Goal: Task Accomplishment & Management: Manage account settings

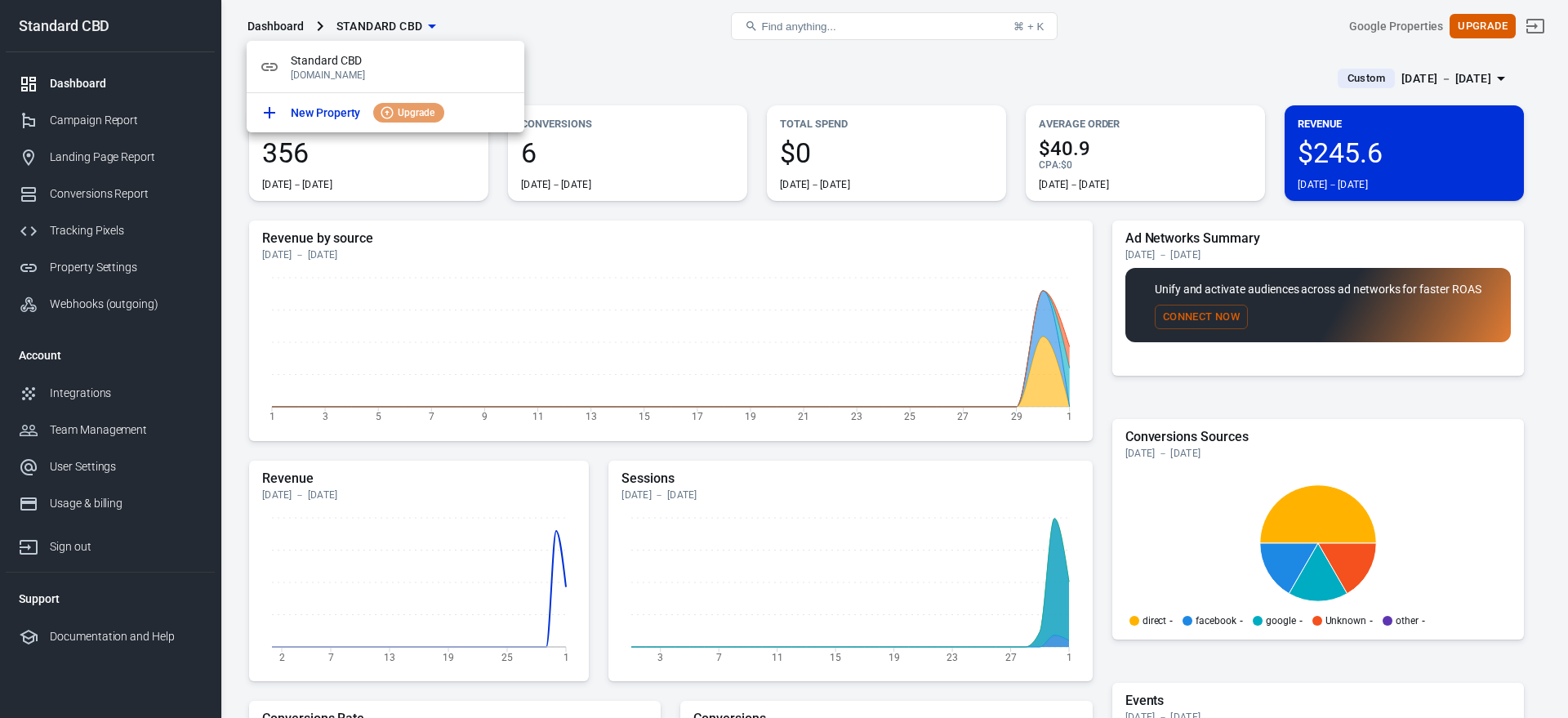
click at [652, 66] on div at bounding box center [784, 359] width 1568 height 718
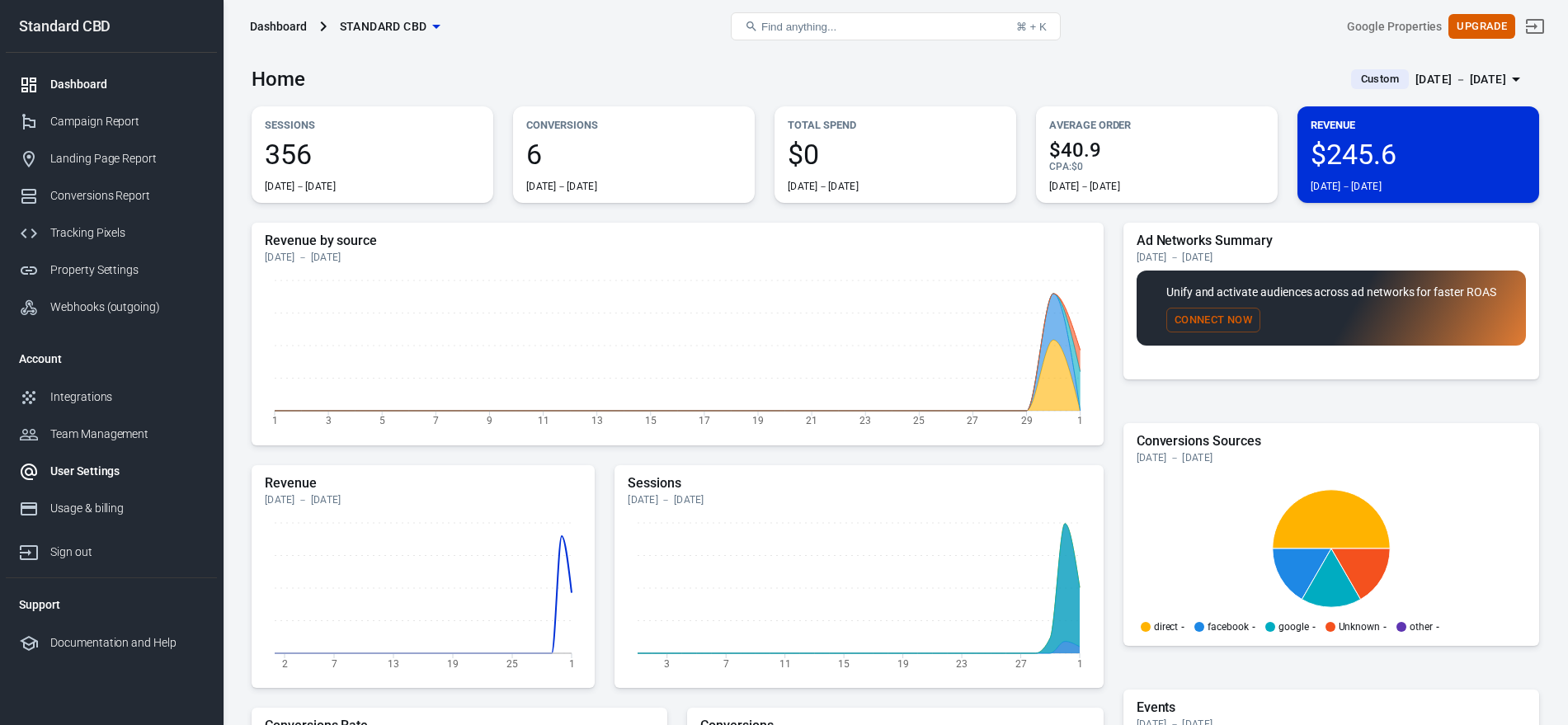
click at [90, 472] on div "User Settings" at bounding box center [126, 471] width 153 height 17
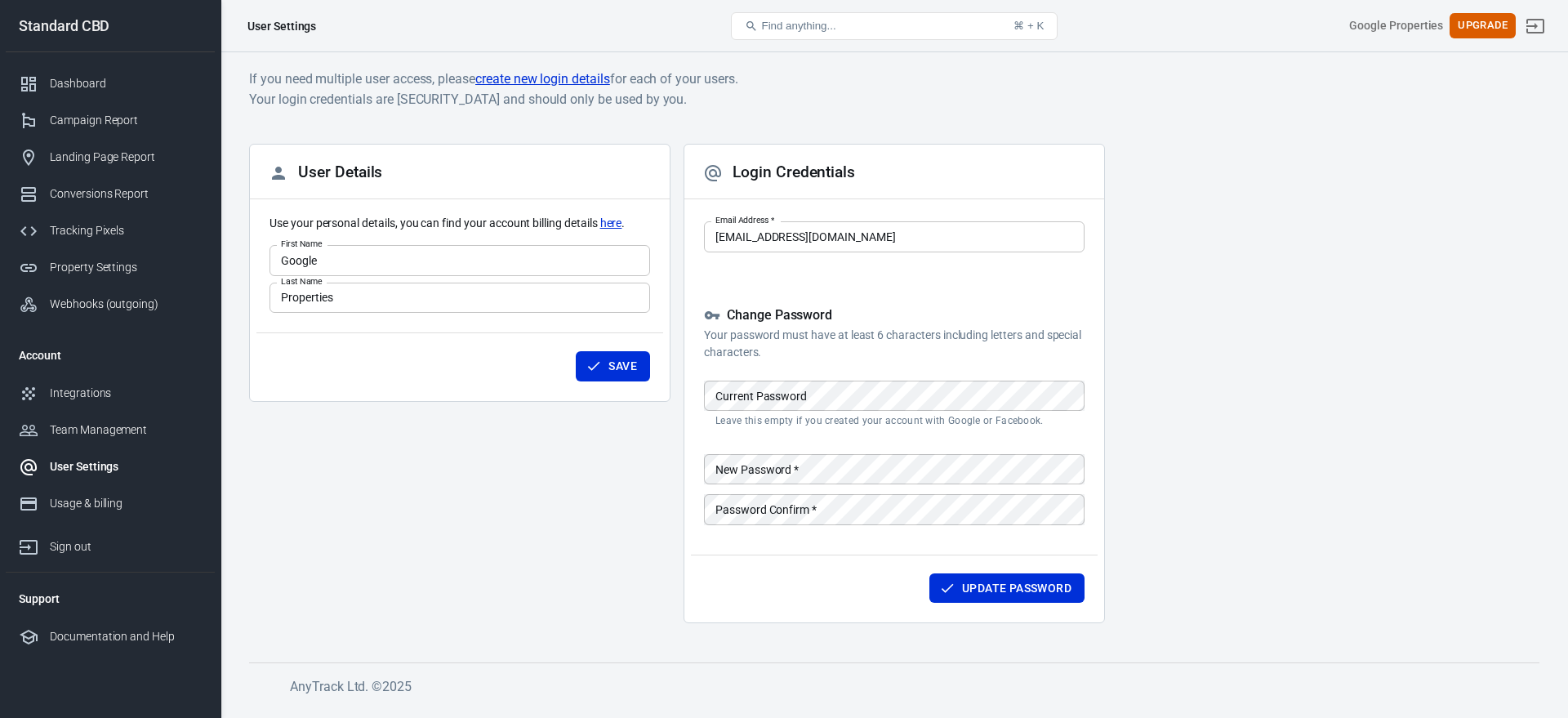
click at [546, 70] on link "create new login details" at bounding box center [542, 79] width 135 height 21
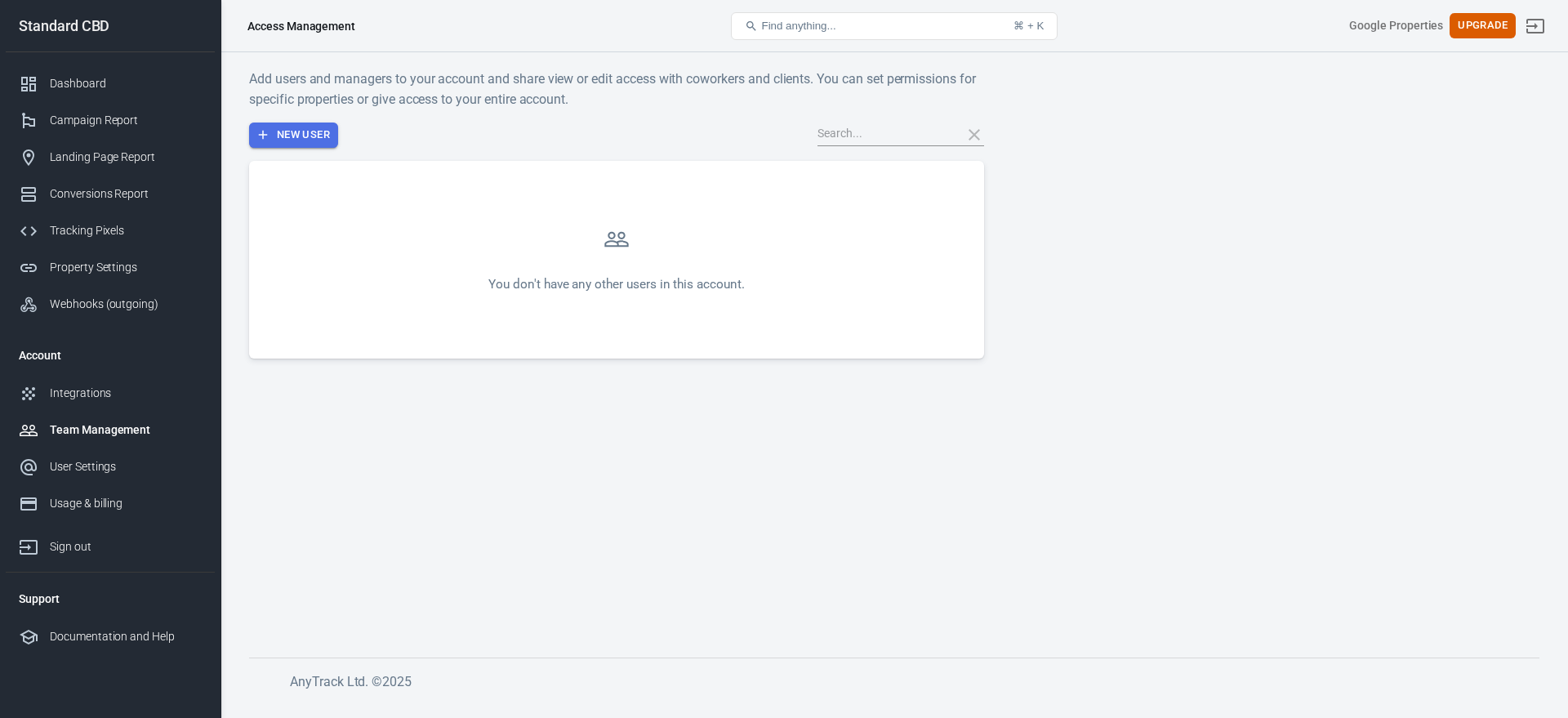
click at [294, 137] on button "New User" at bounding box center [293, 135] width 89 height 25
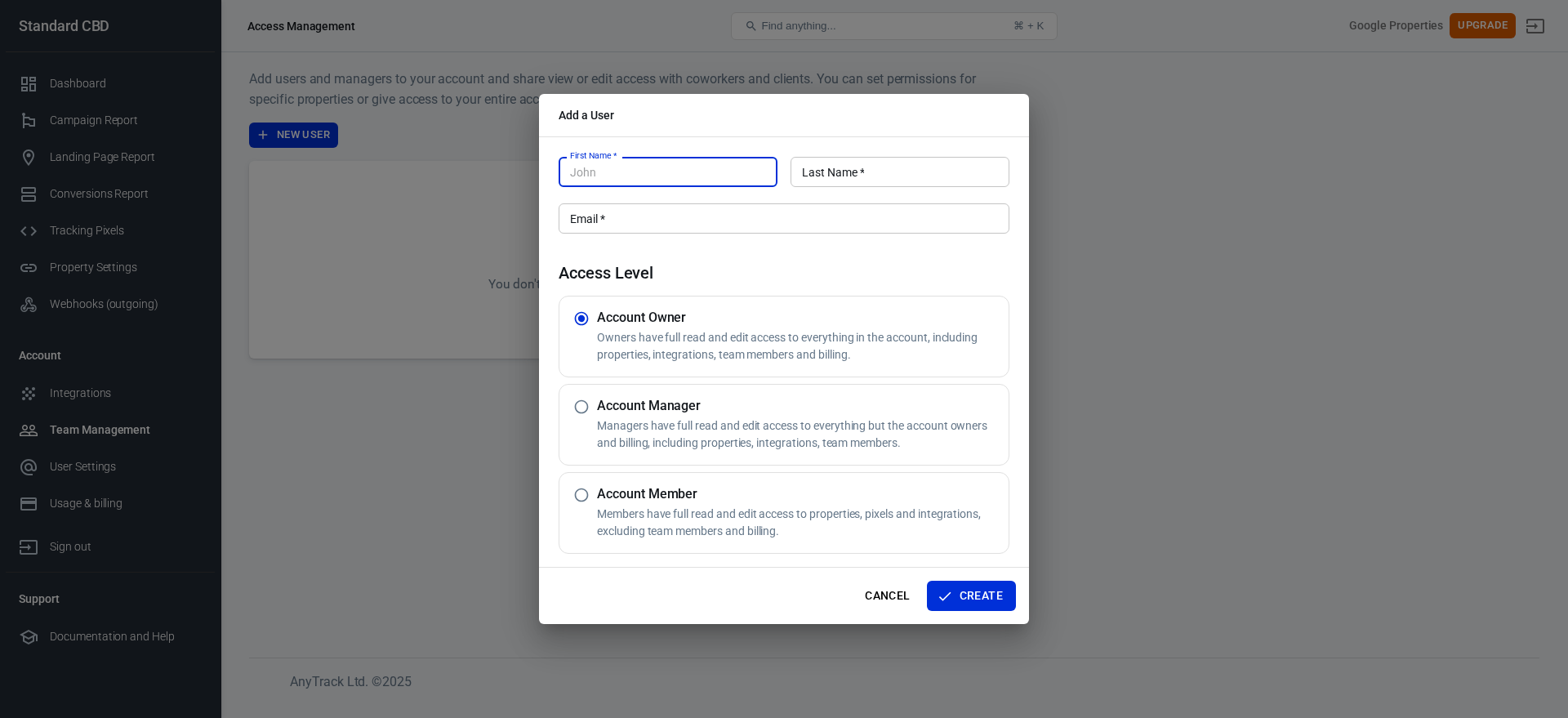
click at [705, 220] on input "Email   *" at bounding box center [784, 218] width 451 height 30
click at [752, 413] on h5 "Account Manager" at bounding box center [800, 406] width 405 height 16
radio input "false"
radio input "true"
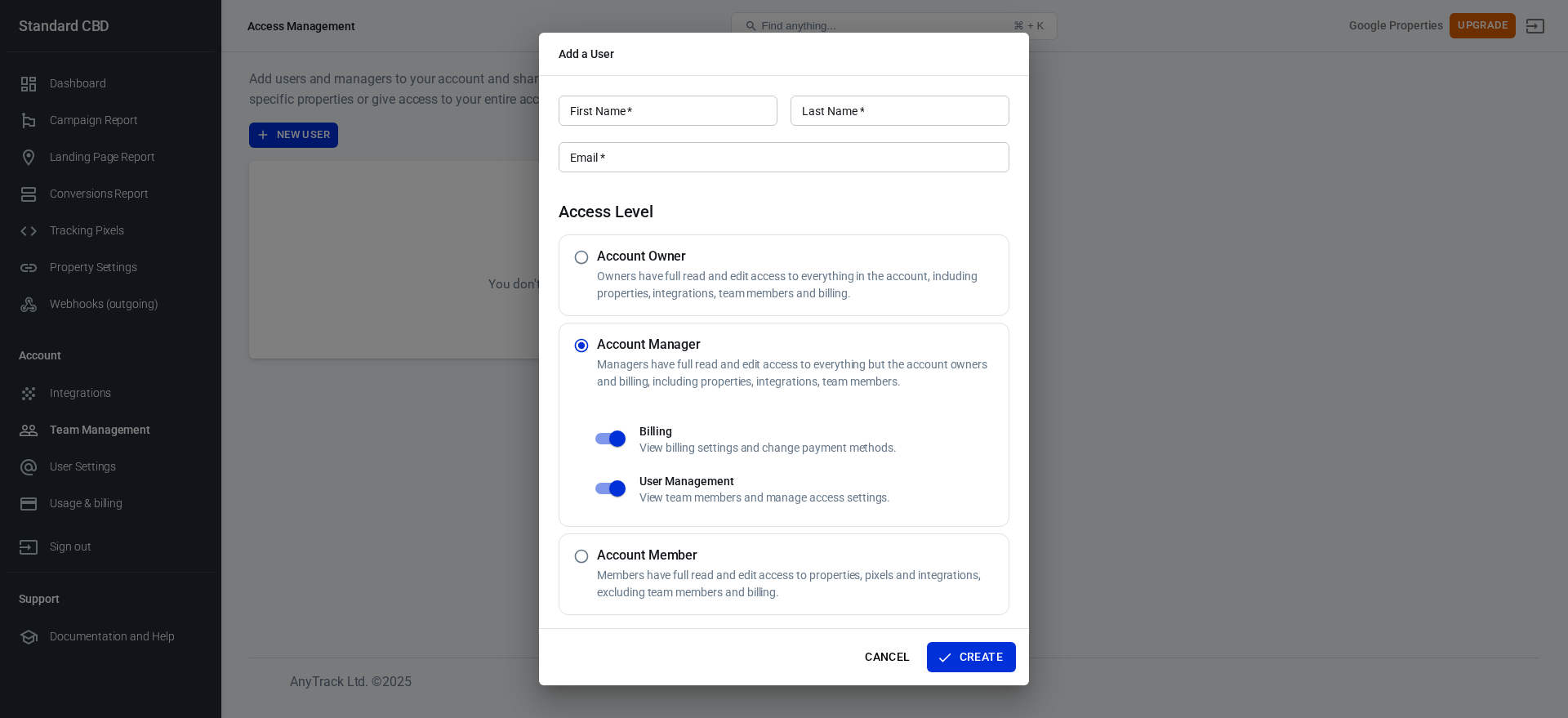
click at [678, 252] on h5 "Account Owner" at bounding box center [800, 256] width 405 height 16
radio input "true"
radio input "false"
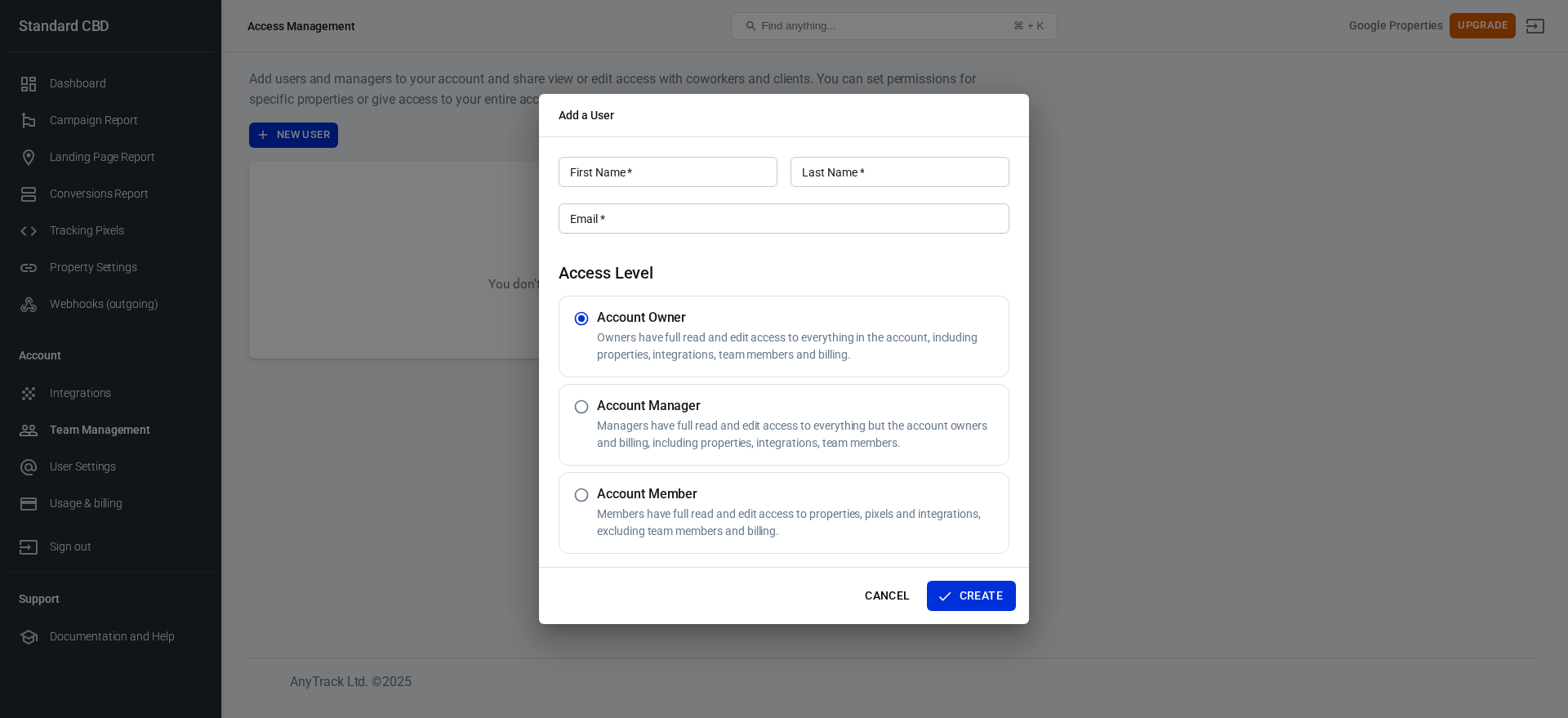
click at [758, 519] on p "Members have full read and edit access to properties, pixels and integrations, …" at bounding box center [800, 522] width 405 height 34
radio input "false"
radio input "true"
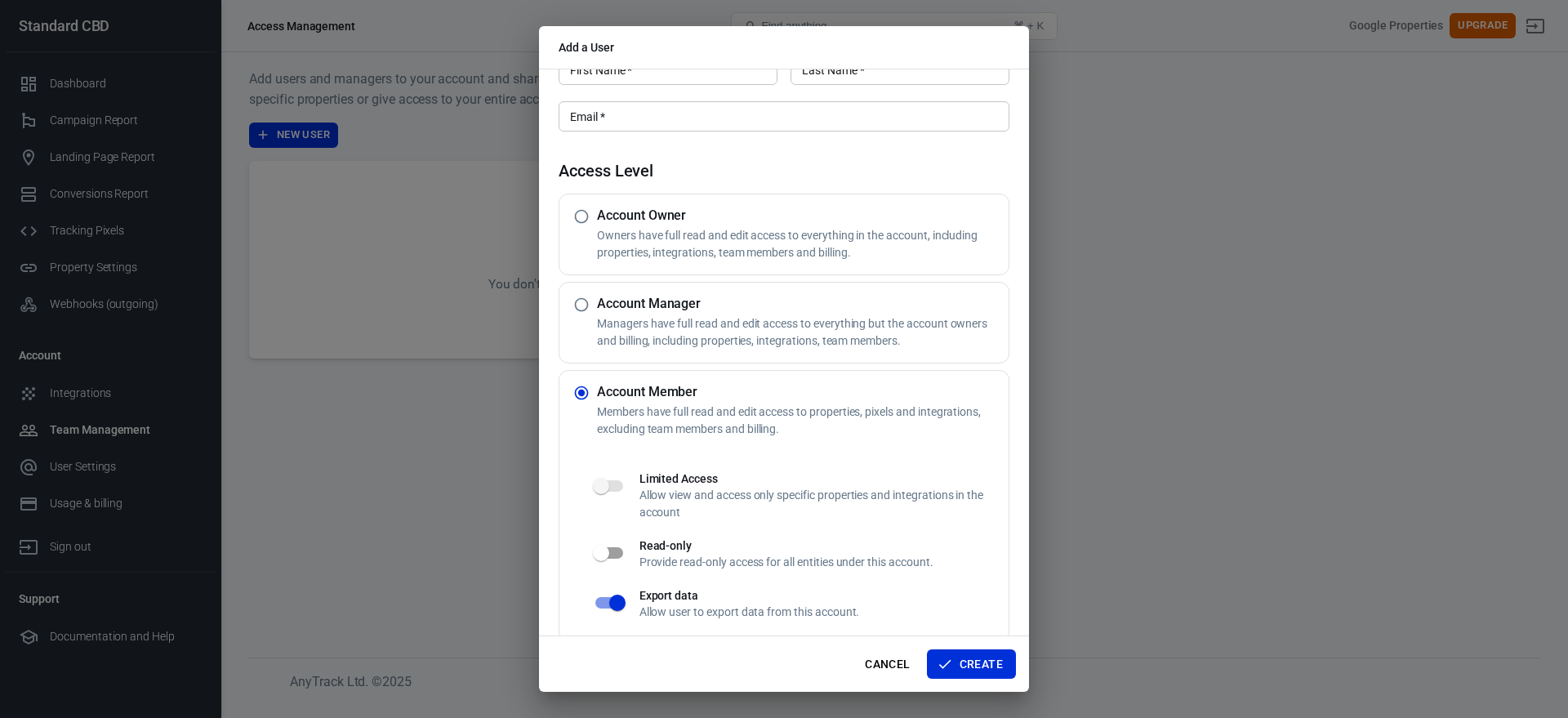
scroll to position [53, 0]
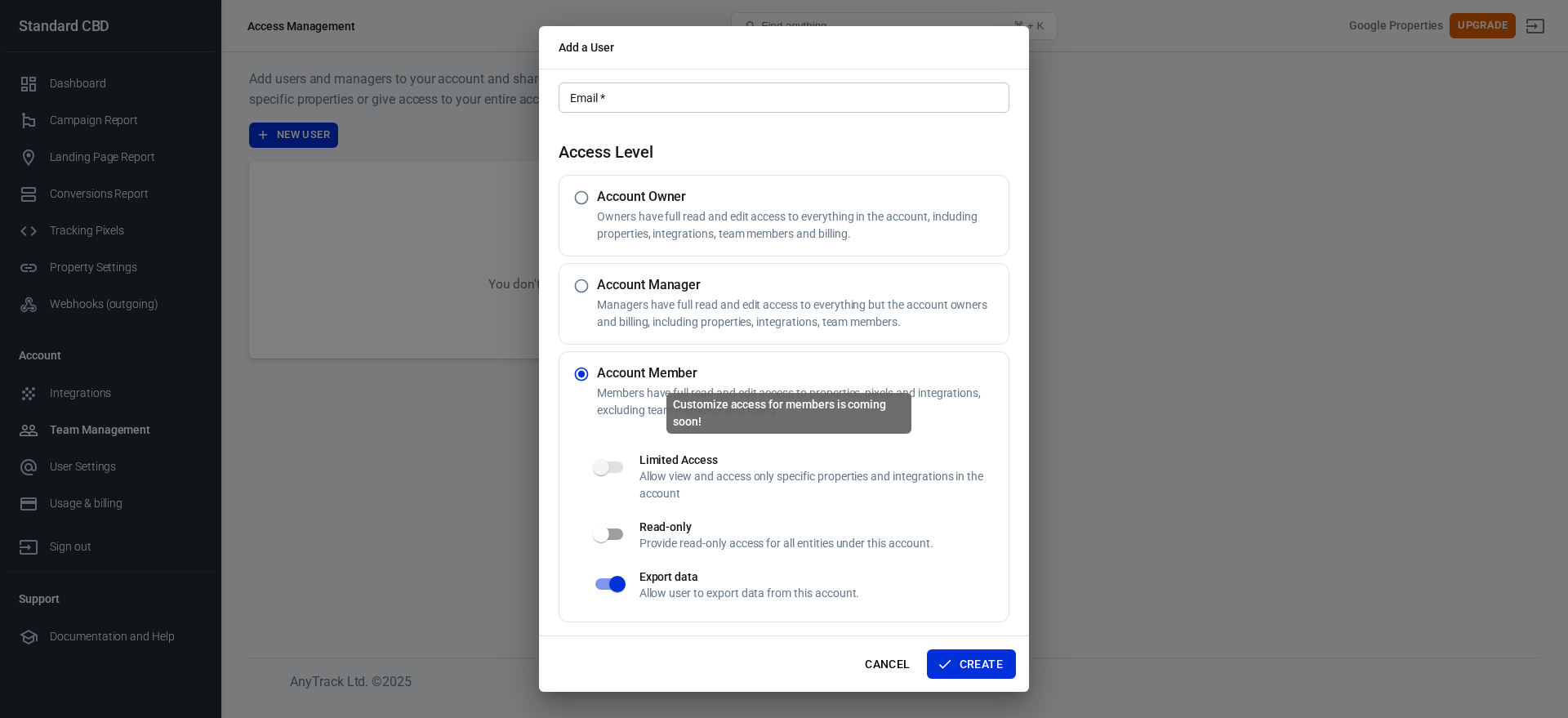
click at [610, 469] on span "Customize access for members is coming soon!" at bounding box center [610, 467] width 28 height 11
click at [609, 535] on input "checkbox" at bounding box center [600, 534] width 93 height 31
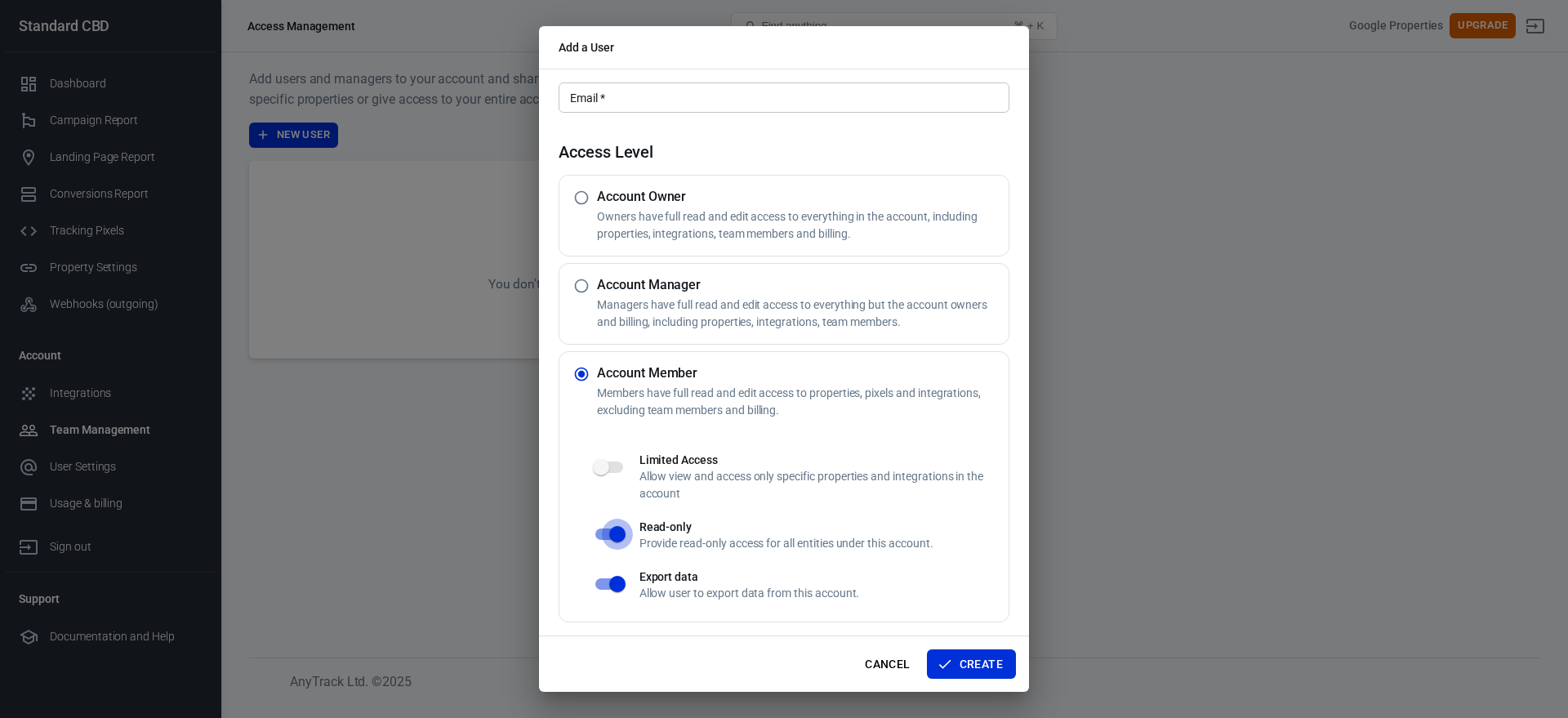
click at [612, 535] on input "checkbox" at bounding box center [617, 534] width 93 height 31
checkbox input "false"
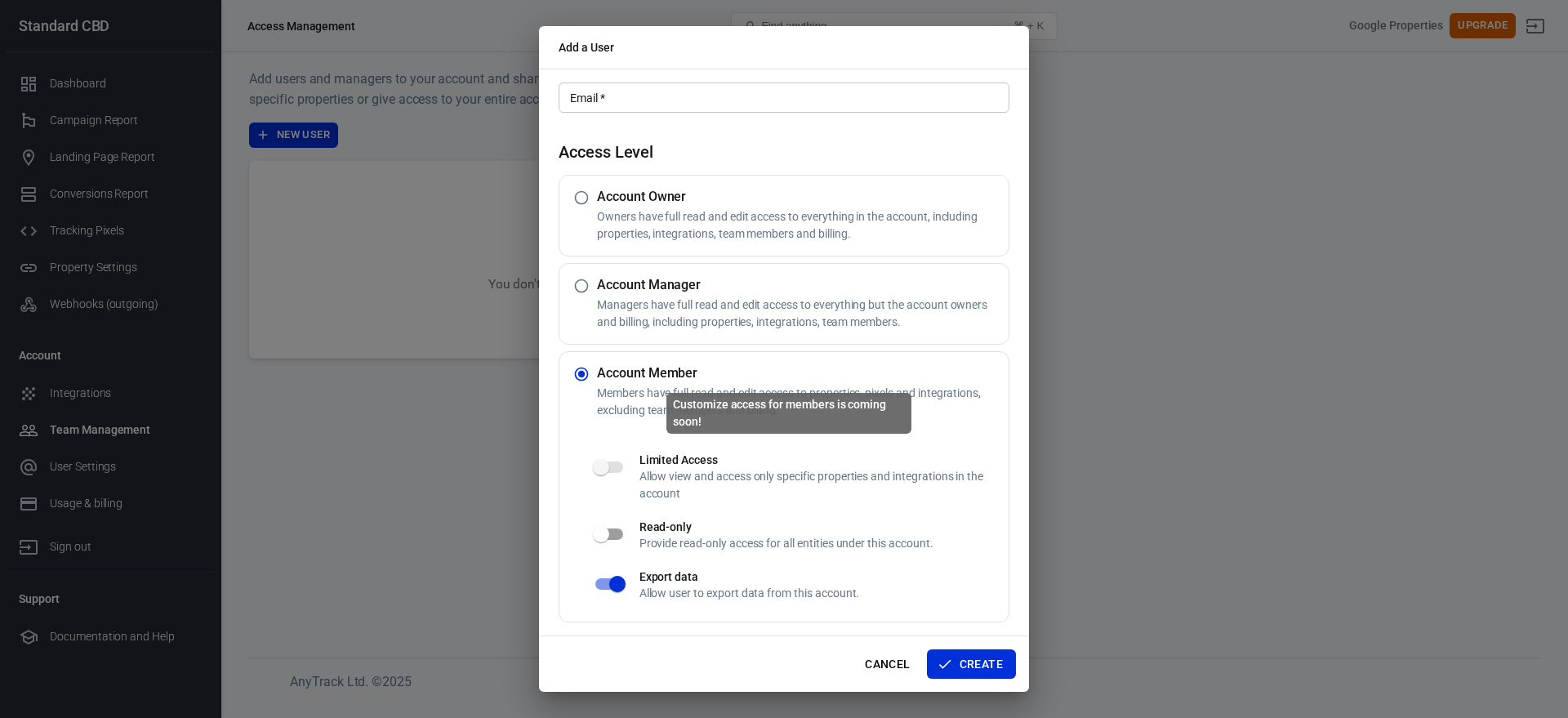
click at [611, 452] on span "Customize access for members is coming soon!" at bounding box center [609, 467] width 47 height 31
click at [610, 462] on span "Customize access for members is coming soon!" at bounding box center [610, 467] width 28 height 11
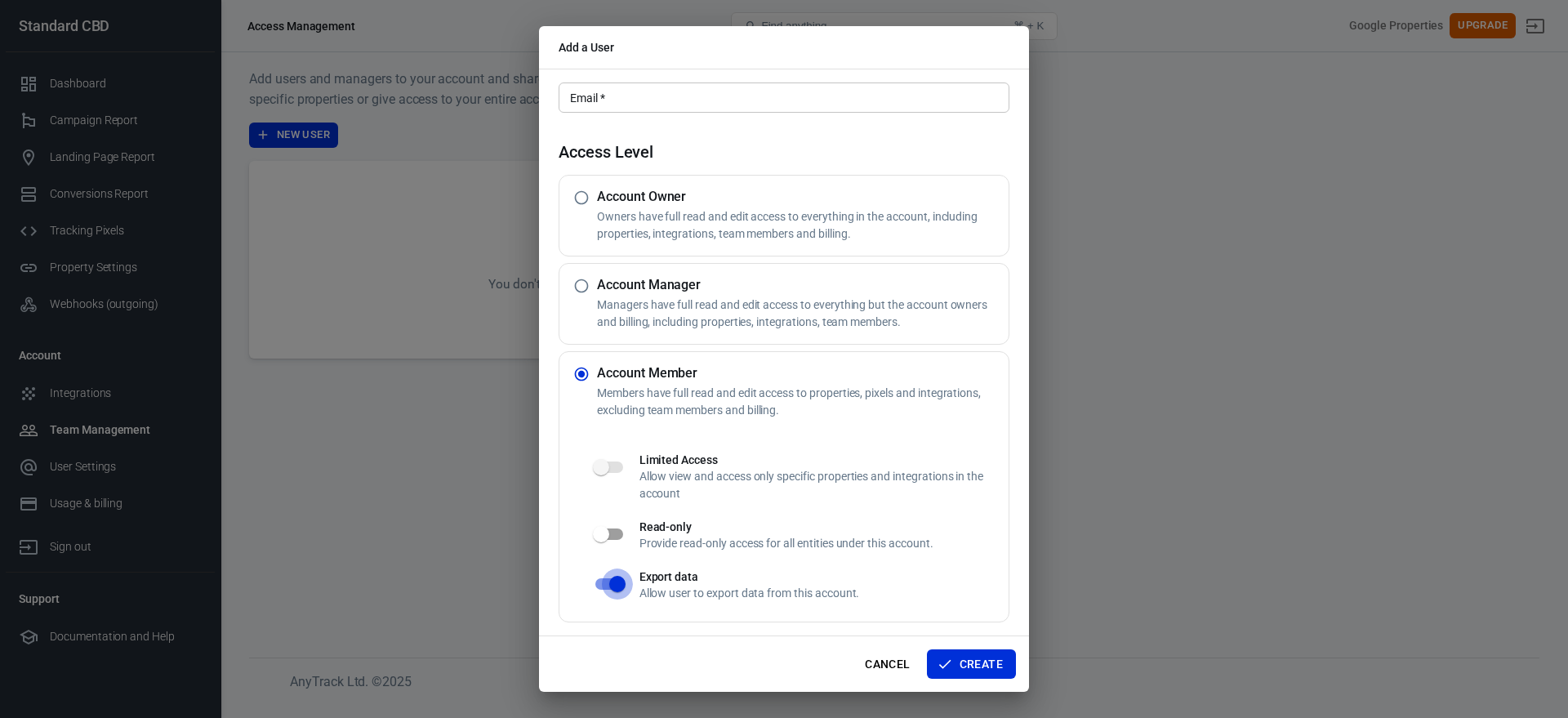
click at [610, 580] on input "checkbox" at bounding box center [617, 583] width 93 height 31
click at [610, 579] on input "checkbox" at bounding box center [600, 583] width 93 height 31
checkbox input "true"
click at [621, 531] on input "checkbox" at bounding box center [600, 534] width 93 height 31
checkbox input "true"
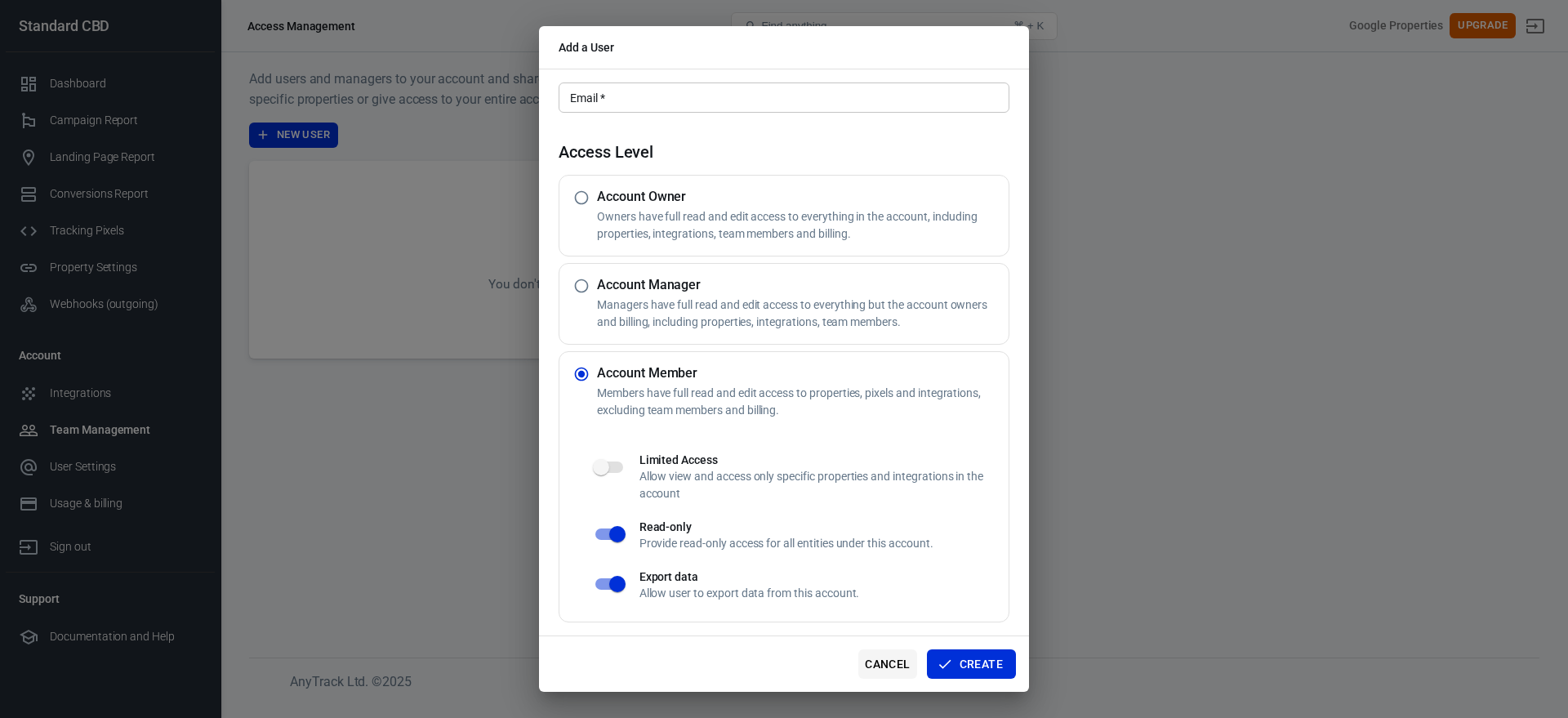
click at [894, 652] on button "Cancel" at bounding box center [887, 664] width 58 height 30
radio input "true"
radio input "false"
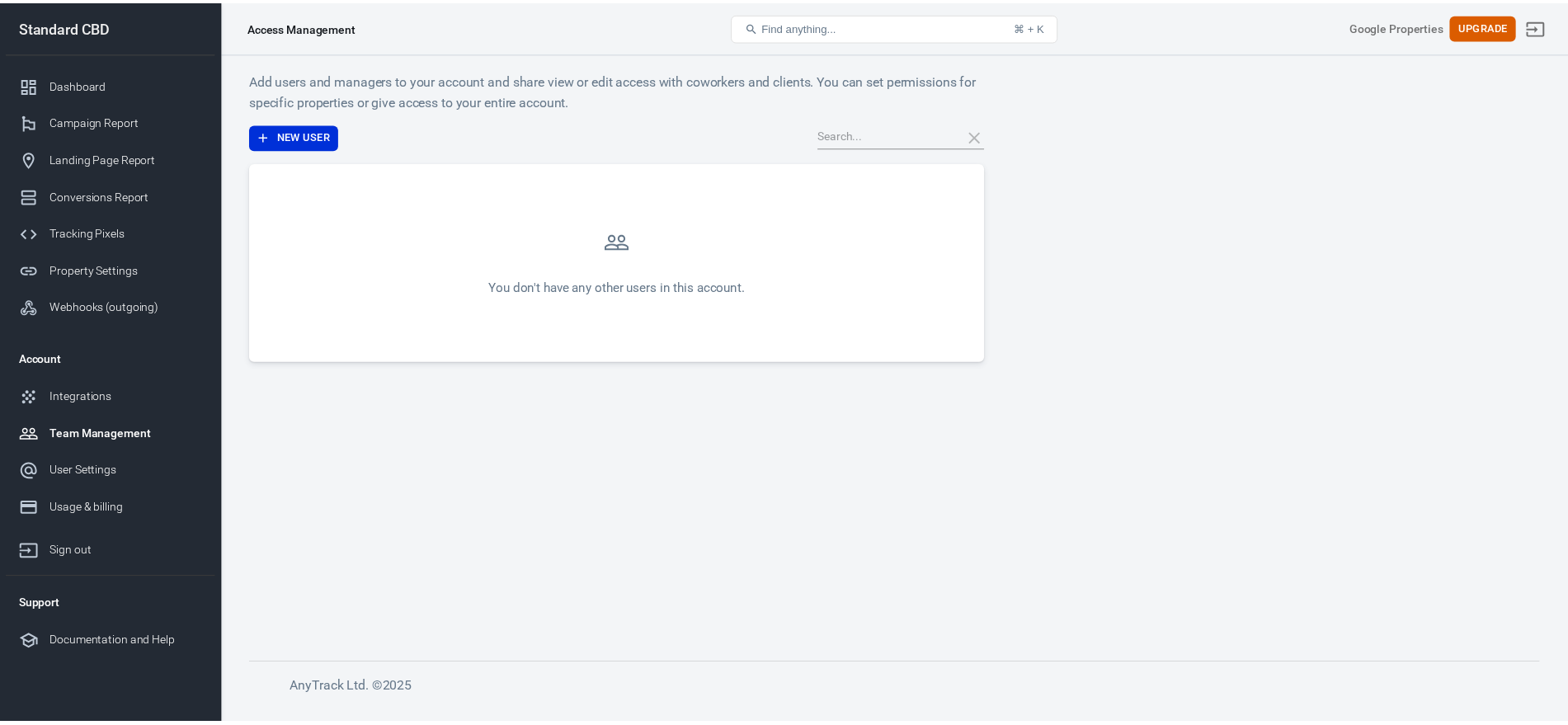
scroll to position [0, 0]
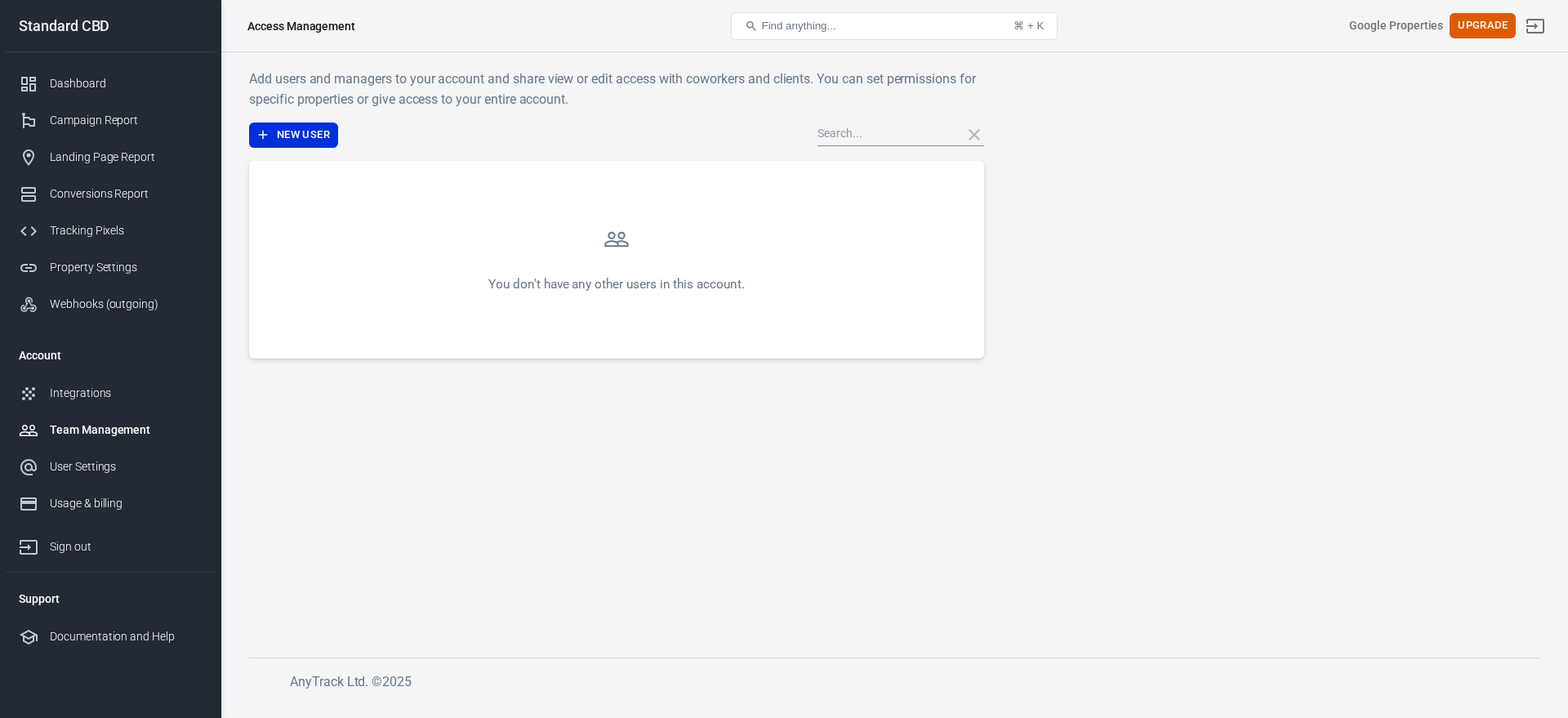
click at [108, 432] on div "Team Management" at bounding box center [125, 430] width 151 height 17
click at [113, 469] on div "User Settings" at bounding box center [125, 467] width 151 height 17
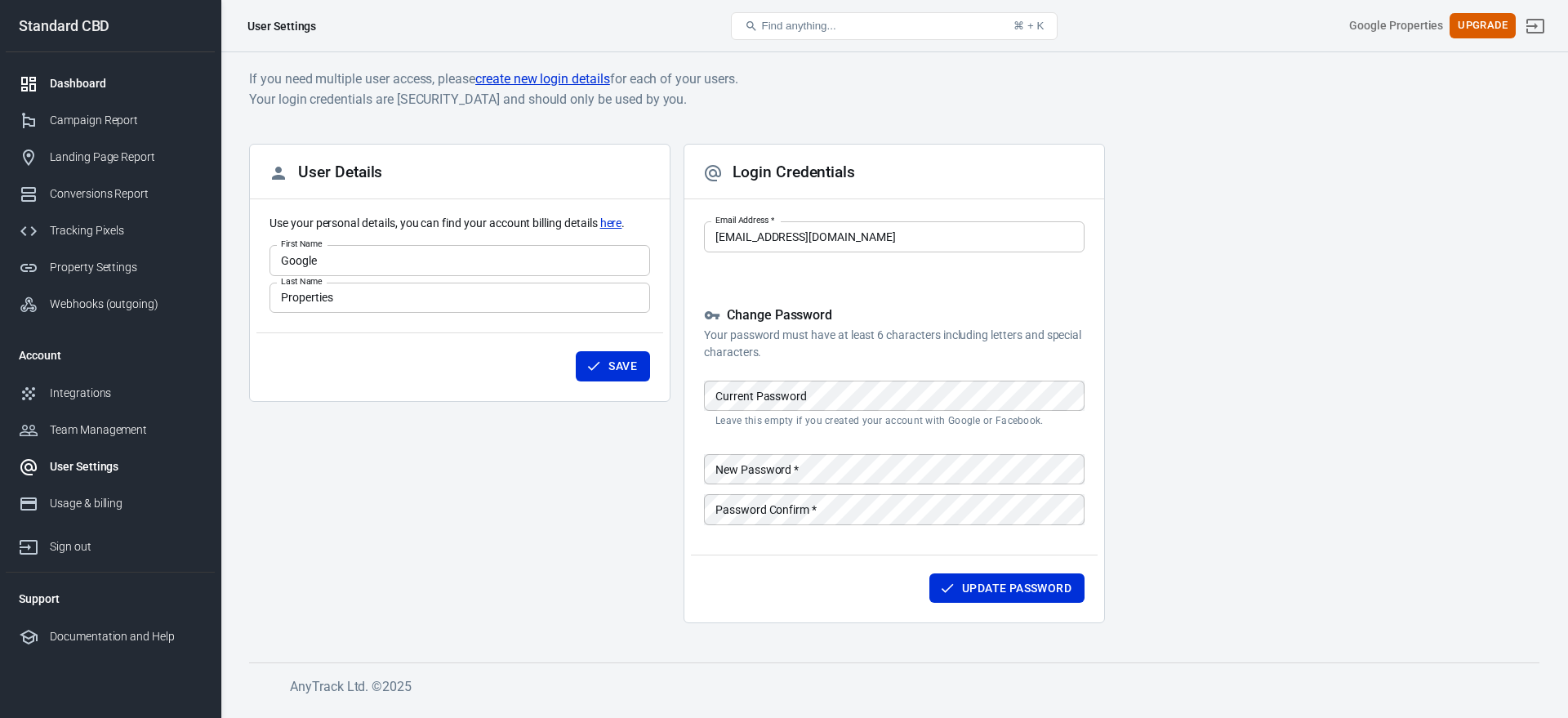
click at [99, 79] on div "Dashboard" at bounding box center [125, 84] width 151 height 17
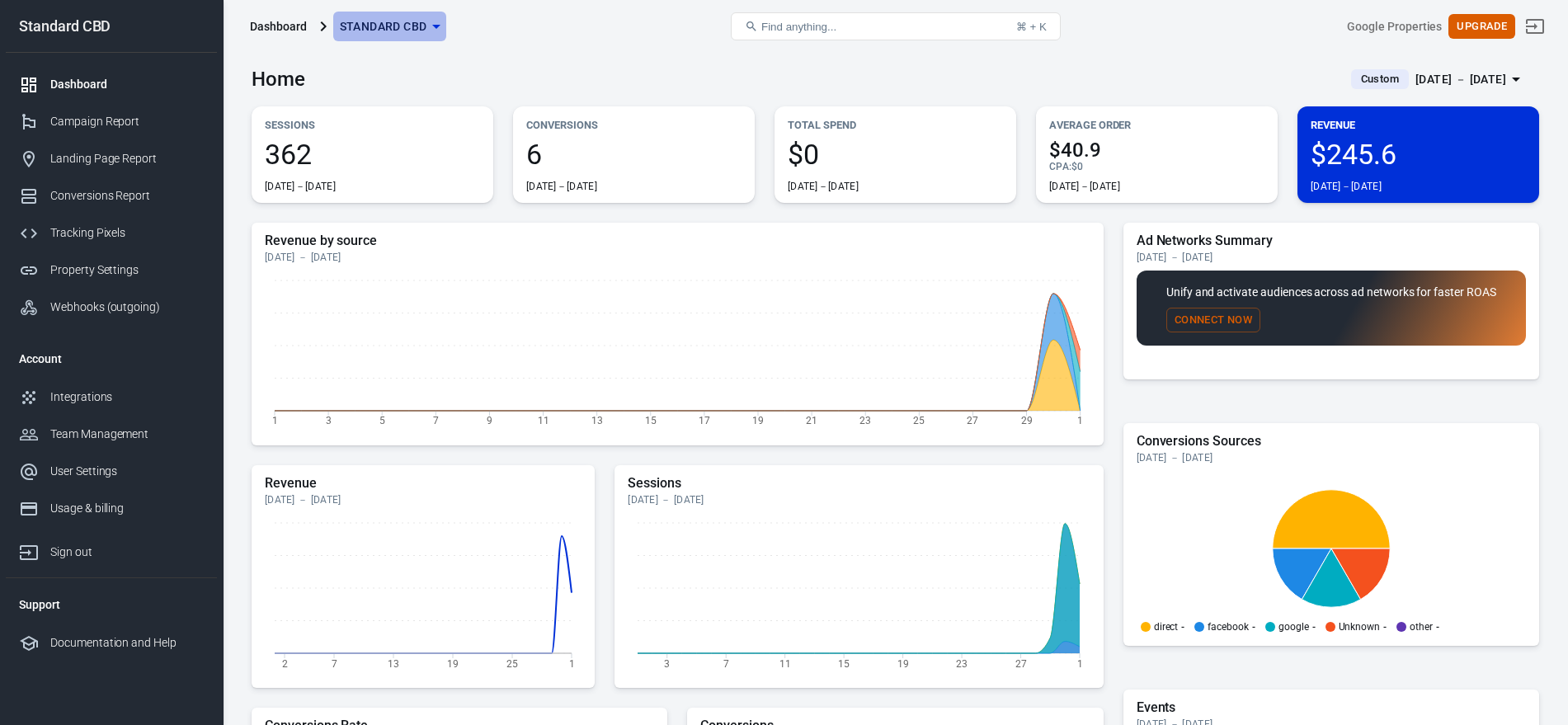
click at [419, 25] on span "Standard CBD" at bounding box center [384, 27] width 87 height 21
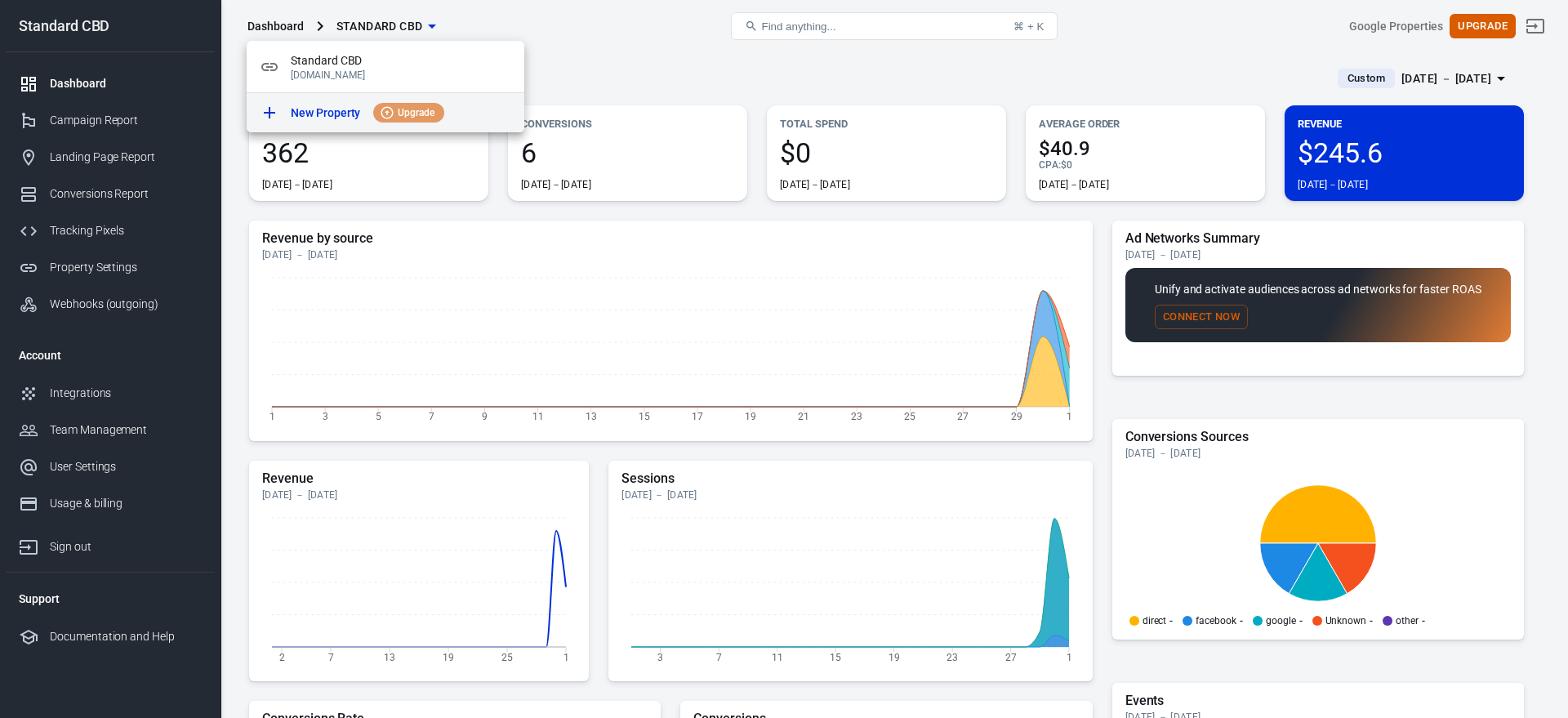
click at [341, 116] on p "New Property" at bounding box center [325, 113] width 70 height 17
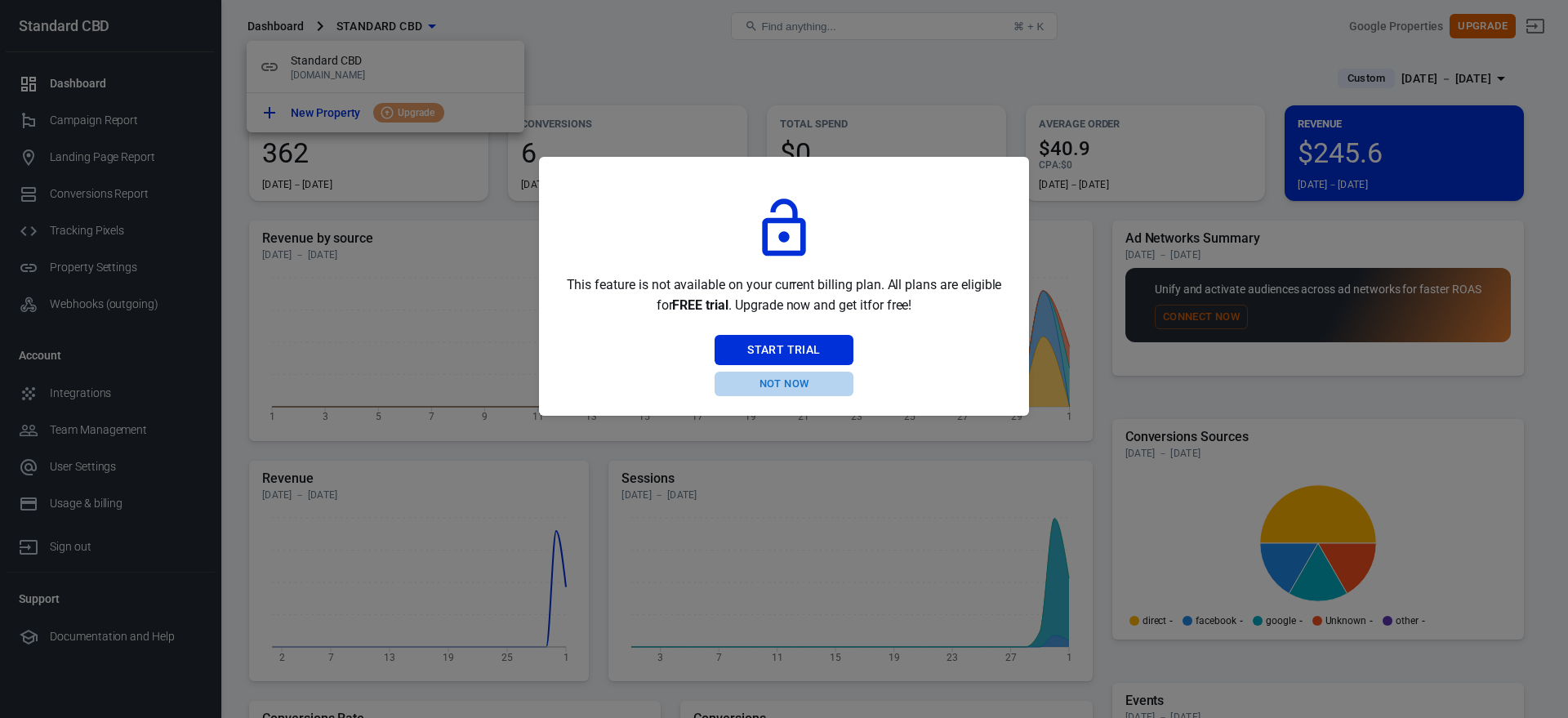
click at [787, 380] on button "Not Now" at bounding box center [784, 384] width 138 height 25
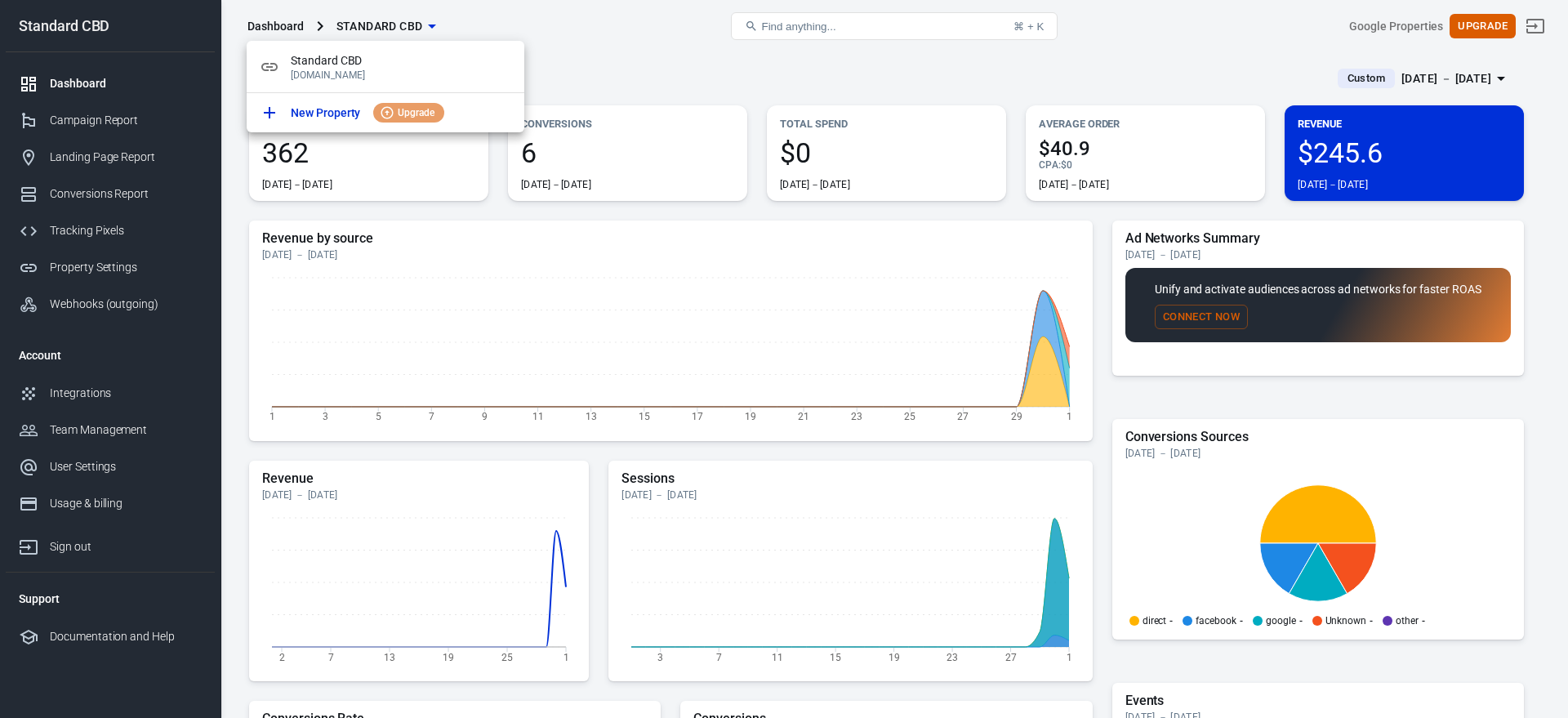
click at [602, 80] on div at bounding box center [784, 359] width 1568 height 718
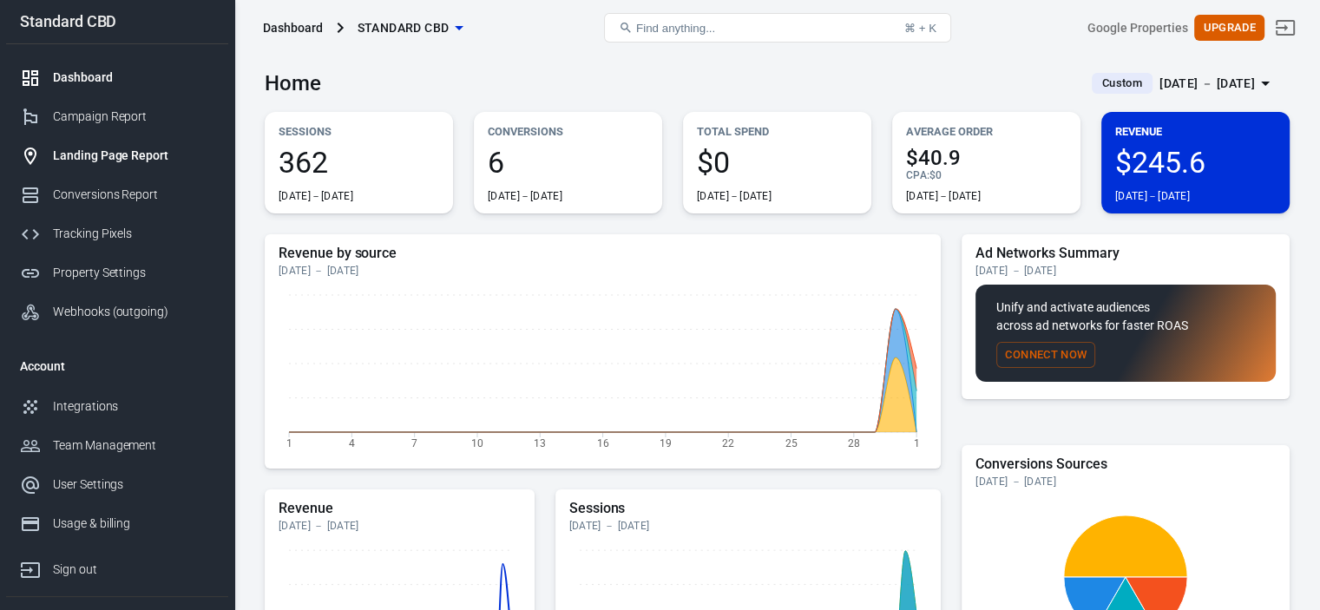
click at [130, 158] on div "Landing Page Report" at bounding box center [133, 156] width 161 height 18
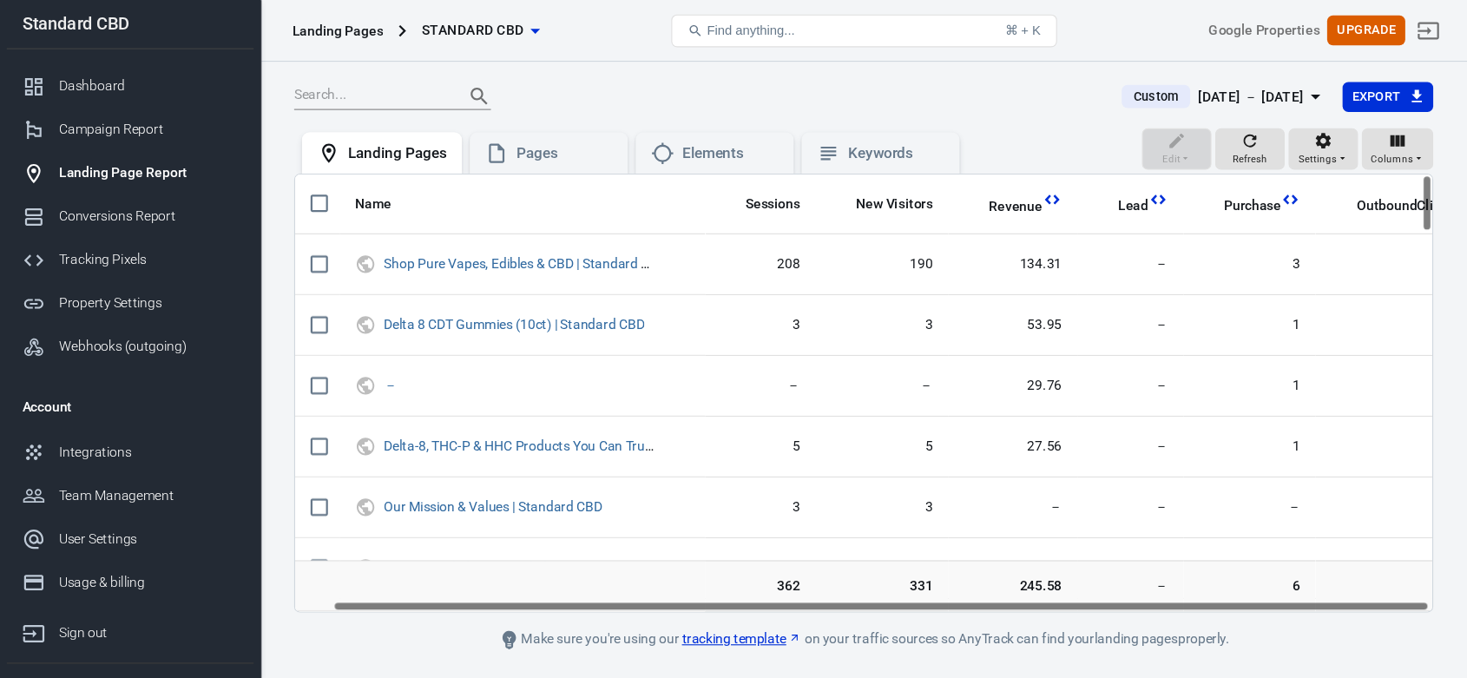
scroll to position [0, 37]
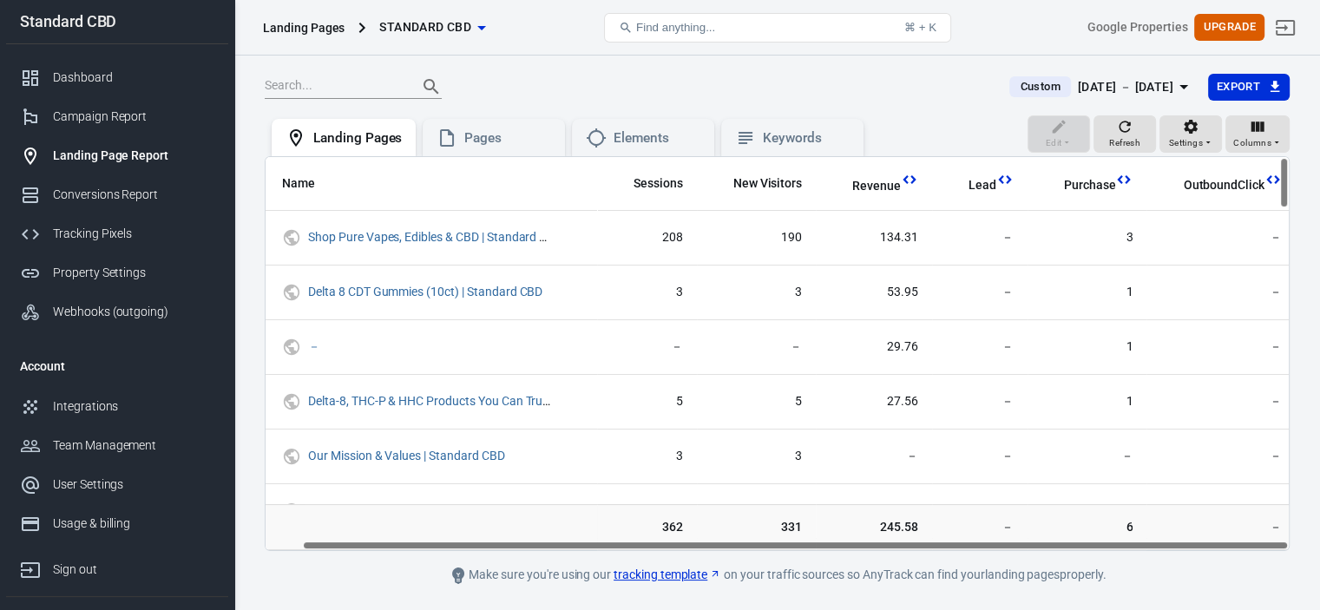
drag, startPoint x: 782, startPoint y: 543, endPoint x: 876, endPoint y: 545, distance: 93.8
click at [876, 545] on div "Name Sessions New Visitors Revenue Lead Purchase OutboundClick Shop Pure Vapes,…" at bounding box center [778, 353] width 1024 height 393
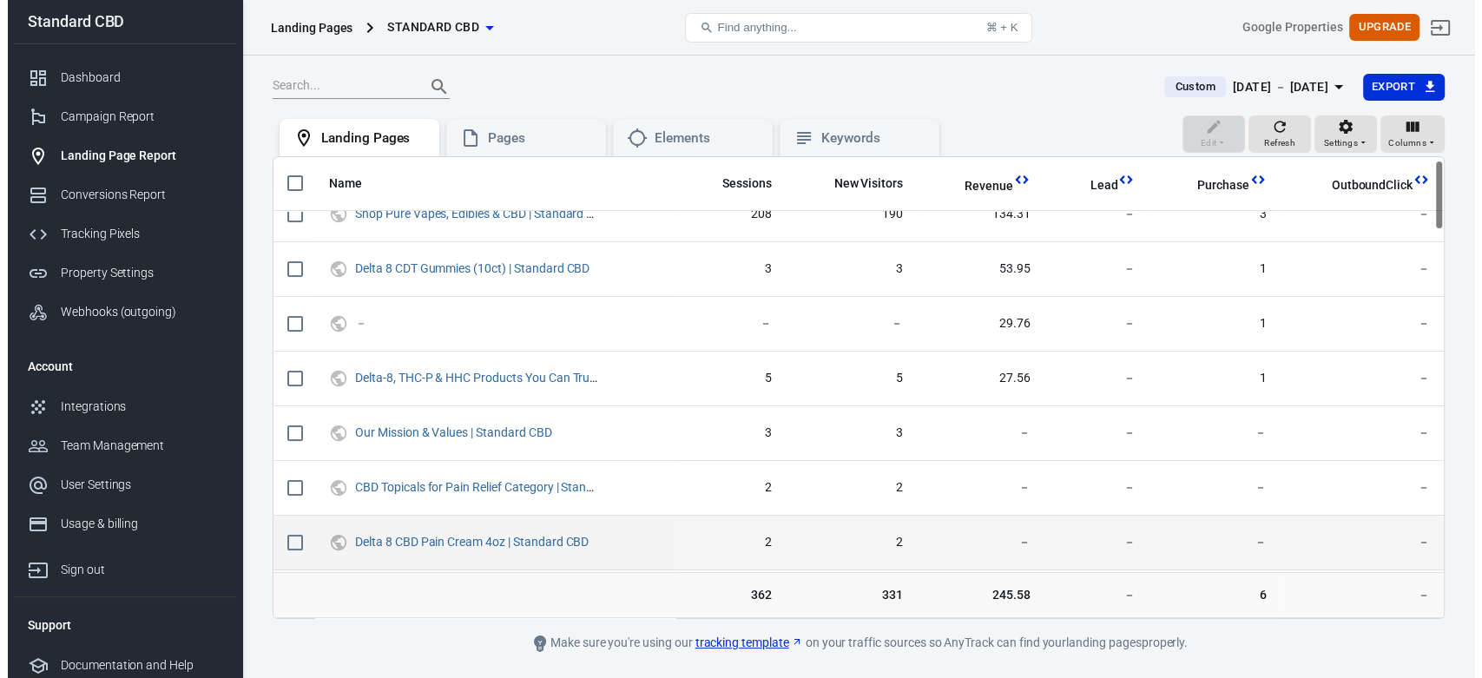
scroll to position [0, 0]
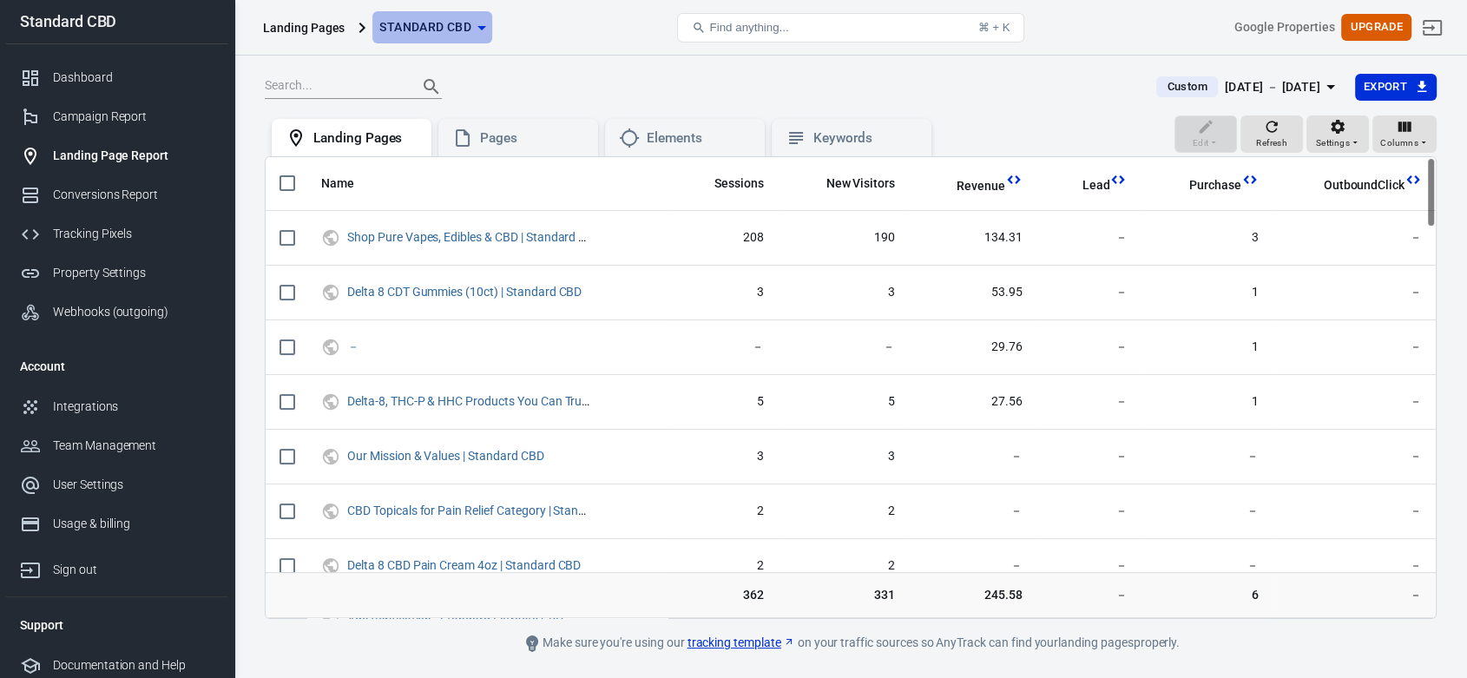
click at [450, 21] on span "Standard CBD" at bounding box center [425, 27] width 92 height 22
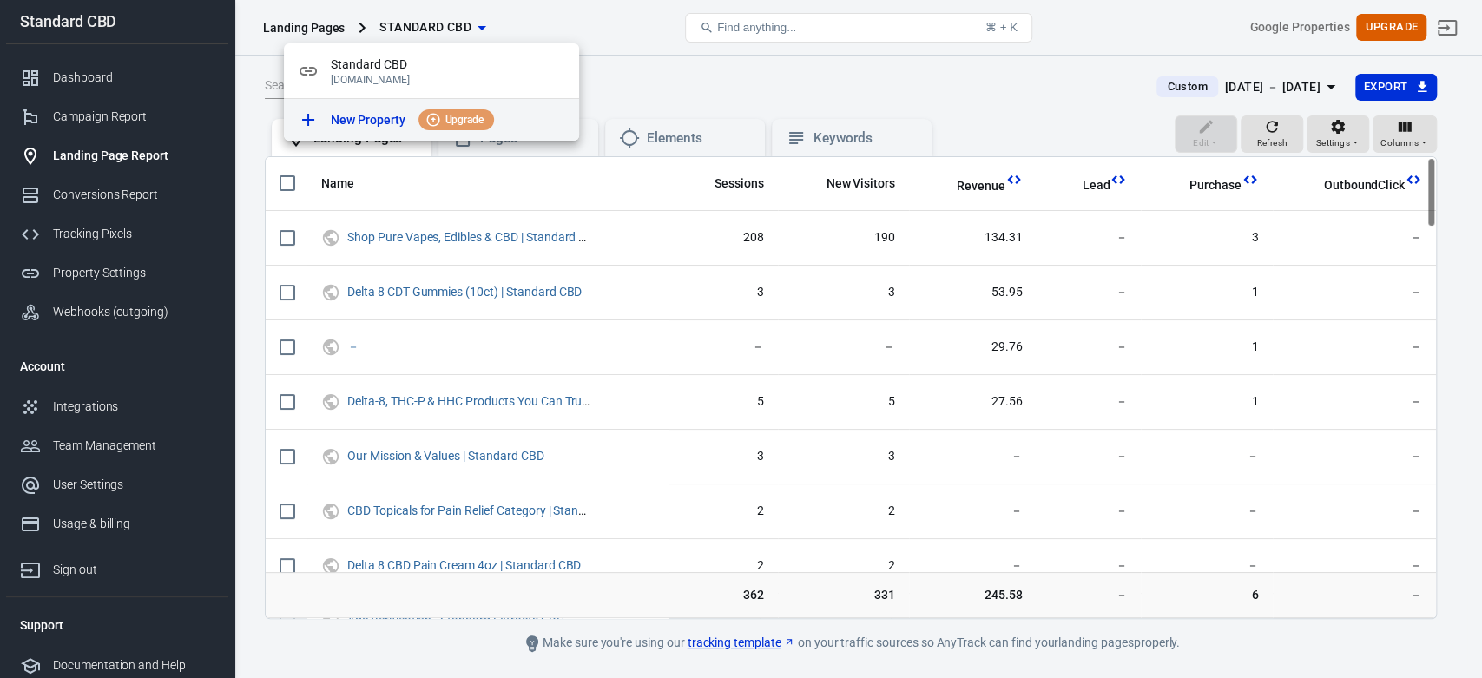
click at [367, 122] on p "New Property" at bounding box center [368, 120] width 74 height 18
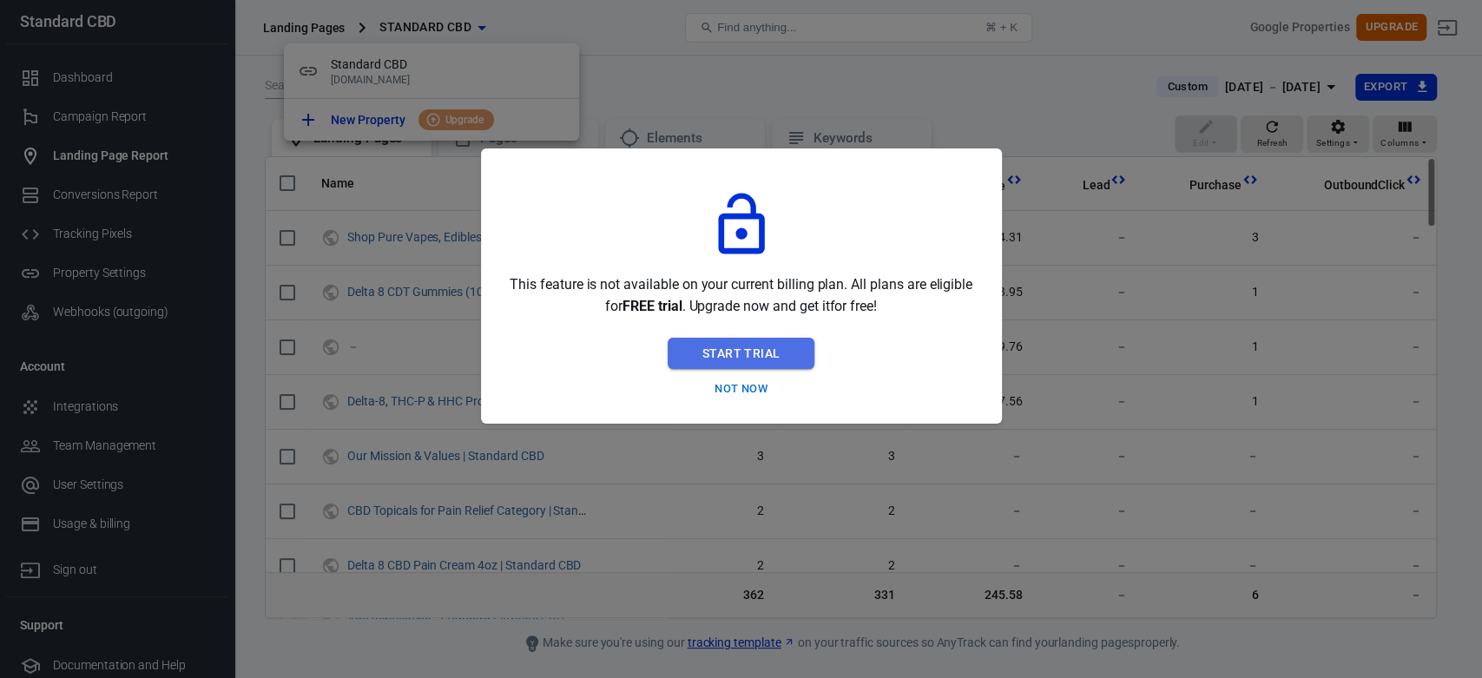
click at [742, 352] on button "Start Trial" at bounding box center [741, 354] width 147 height 32
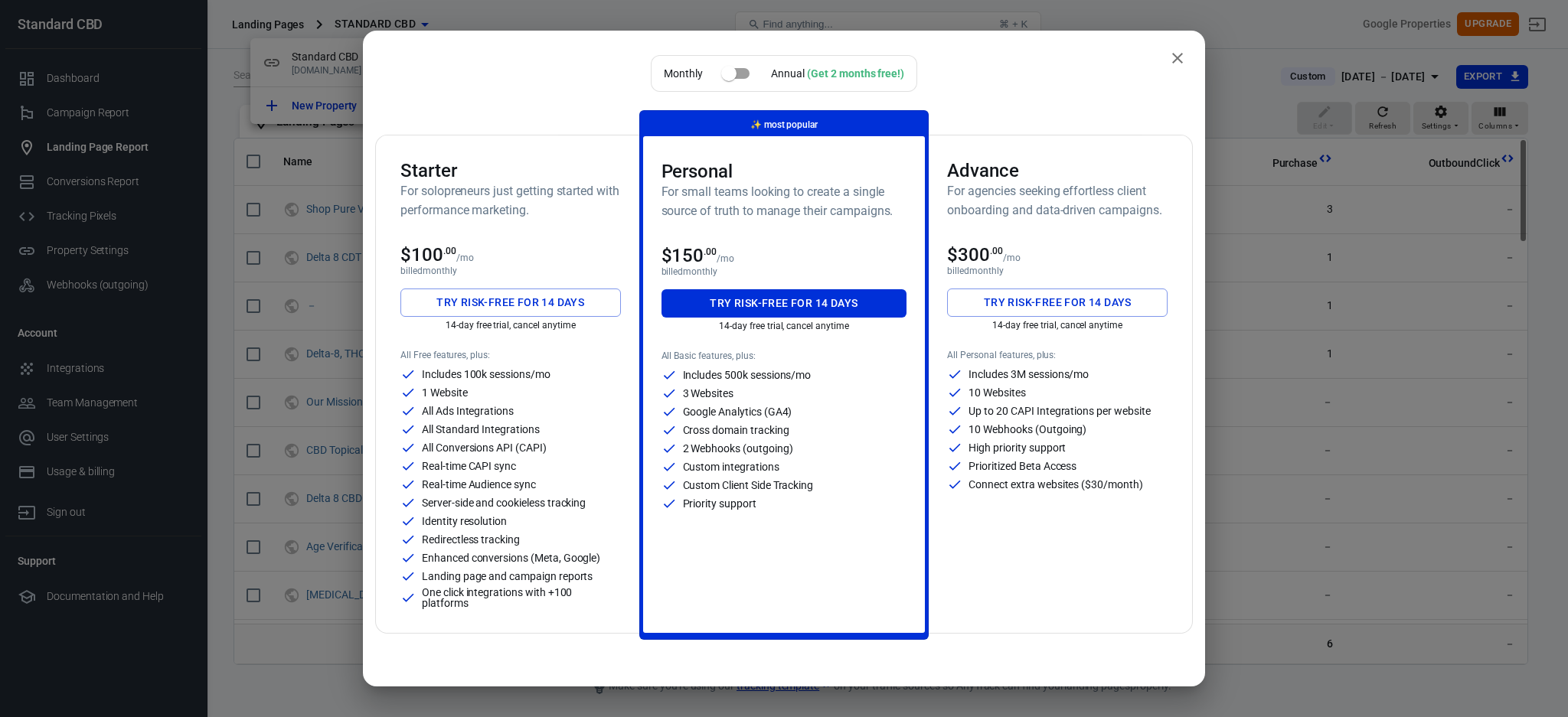
click at [1173, 63] on button "close" at bounding box center [1177, 58] width 31 height 31
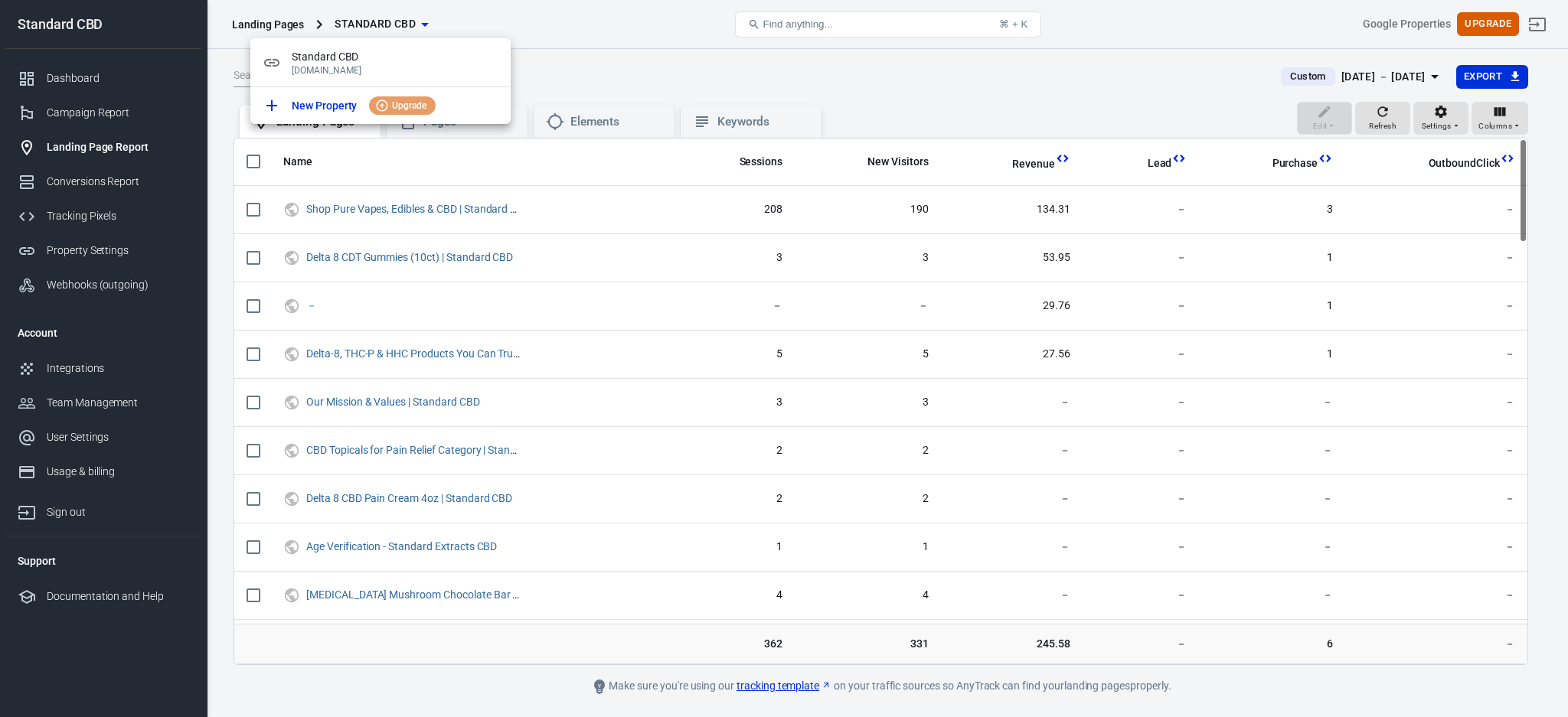
click at [586, 25] on div at bounding box center [784, 358] width 1568 height 717
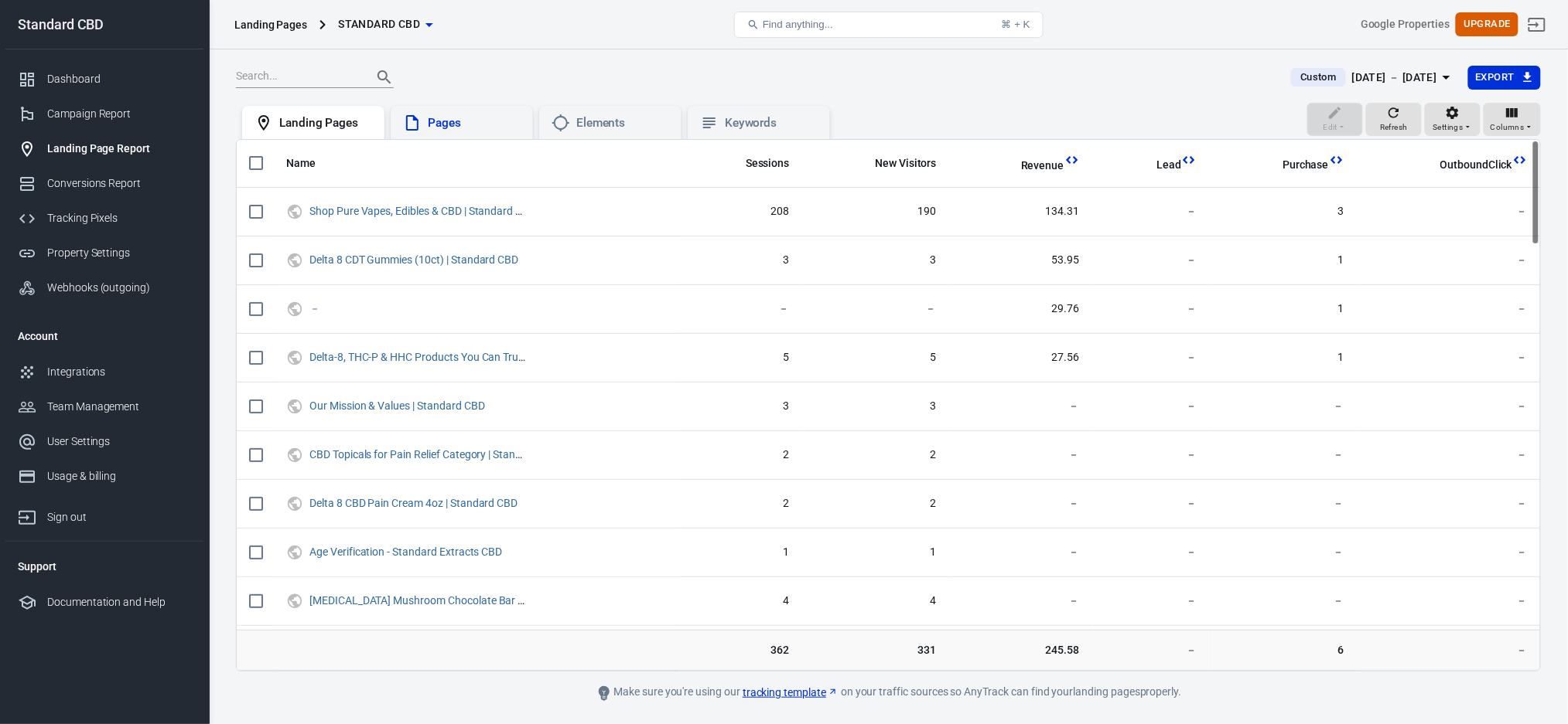
click at [442, 122] on div "Pages" at bounding box center [474, 123] width 93 height 16
click at [312, 120] on div "Landing Pages" at bounding box center [325, 123] width 93 height 16
click at [79, 79] on div "Dashboard" at bounding box center [118, 79] width 143 height 16
